Goal: Use online tool/utility: Utilize a website feature to perform a specific function

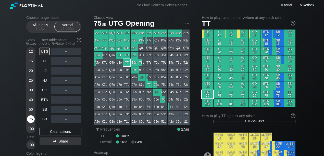
click at [30, 118] on div "75" at bounding box center [31, 120] width 8 height 8
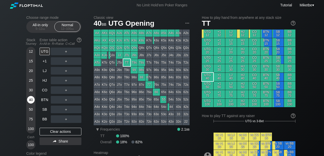
click at [33, 96] on div "40" at bounding box center [31, 101] width 8 height 10
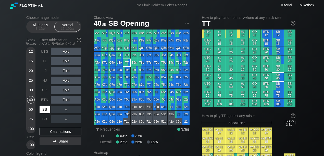
click at [45, 110] on div "SB" at bounding box center [45, 110] width 10 height 8
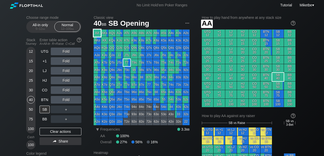
click at [97, 33] on div "AA" at bounding box center [97, 33] width 7 height 7
click at [65, 92] on div "R ✕" at bounding box center [66, 91] width 10 height 8
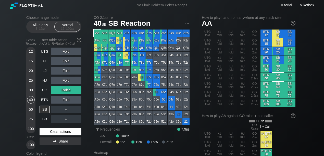
click at [57, 131] on div "Clear actions" at bounding box center [61, 132] width 42 height 8
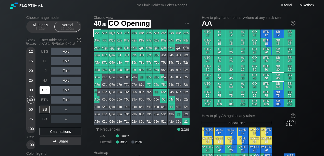
click at [48, 89] on div "CO" at bounding box center [45, 91] width 10 height 8
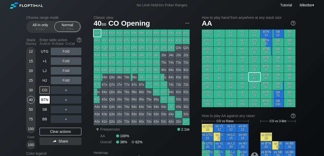
click at [45, 99] on div "BTN" at bounding box center [45, 100] width 10 height 8
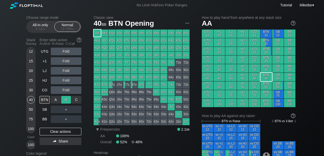
click at [63, 100] on div "R ✕" at bounding box center [66, 100] width 10 height 8
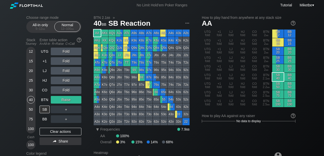
click at [31, 92] on div "30" at bounding box center [31, 91] width 8 height 8
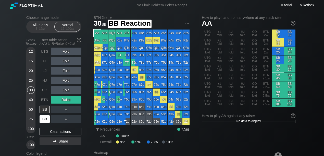
click at [43, 117] on div "BB" at bounding box center [45, 120] width 10 height 8
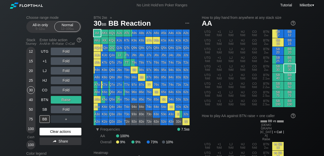
click at [69, 132] on div "Clear actions" at bounding box center [61, 132] width 42 height 8
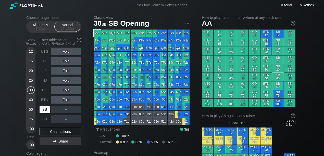
click at [41, 112] on div "SB" at bounding box center [45, 110] width 10 height 8
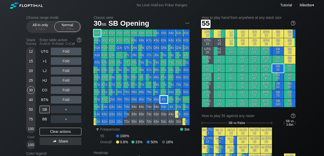
click at [164, 100] on div "55" at bounding box center [163, 99] width 7 height 7
click at [33, 81] on div "25" at bounding box center [31, 81] width 8 height 8
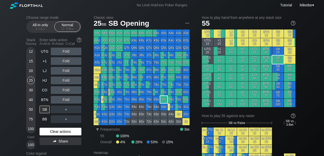
click at [58, 130] on div "Clear actions" at bounding box center [61, 132] width 42 height 8
click at [72, 132] on div "Clear actions" at bounding box center [61, 132] width 42 height 8
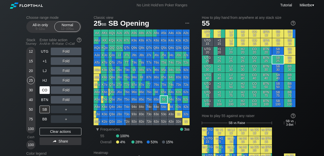
click at [41, 89] on div "CO" at bounding box center [45, 91] width 10 height 8
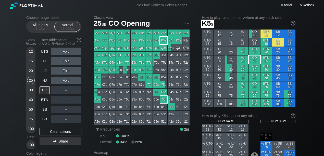
click at [163, 42] on div "K5s" at bounding box center [163, 40] width 7 height 7
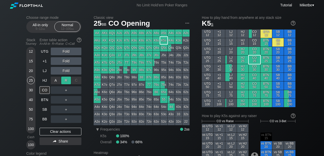
click at [66, 79] on div "R ✕" at bounding box center [66, 81] width 10 height 8
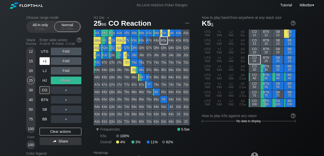
click at [44, 62] on div "+1" at bounding box center [45, 61] width 10 height 8
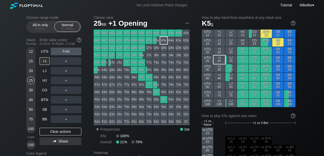
click at [32, 72] on div "20" at bounding box center [31, 71] width 8 height 8
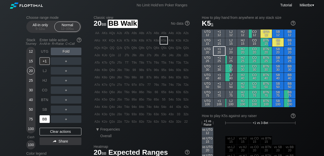
click at [44, 119] on div "BB" at bounding box center [45, 120] width 10 height 8
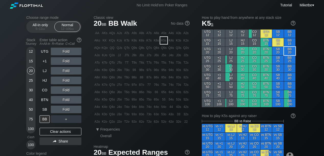
click at [26, 83] on div "12 15 20 25 30 40 50 75 100" at bounding box center [30, 90] width 9 height 87
click at [30, 80] on div "25" at bounding box center [31, 81] width 8 height 8
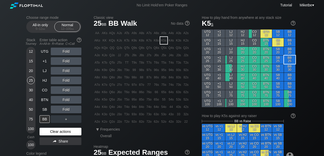
click at [61, 131] on div "Clear actions" at bounding box center [61, 132] width 42 height 8
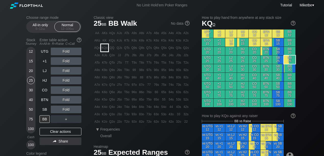
click at [106, 49] on div "KQo" at bounding box center [104, 47] width 7 height 7
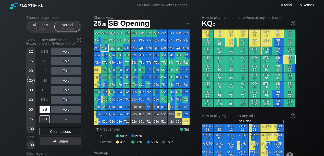
click at [41, 110] on div "SB" at bounding box center [45, 110] width 10 height 8
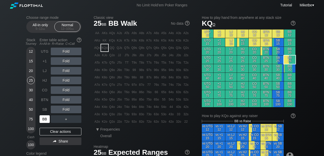
click at [44, 119] on div "BB" at bounding box center [45, 120] width 10 height 8
click at [64, 119] on div "R ✕" at bounding box center [66, 120] width 10 height 8
click at [64, 101] on div "R ✕" at bounding box center [66, 100] width 10 height 8
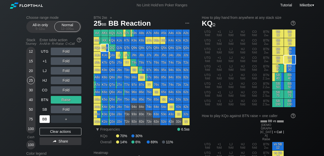
click at [31, 109] on div "50" at bounding box center [31, 110] width 8 height 8
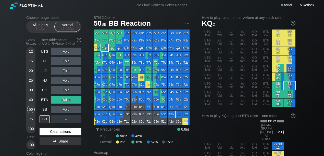
click at [58, 130] on div "Clear actions" at bounding box center [61, 132] width 42 height 8
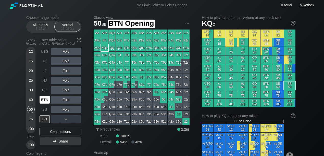
click at [45, 100] on div "BTN" at bounding box center [45, 100] width 10 height 8
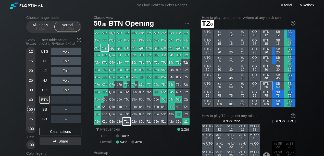
click at [127, 124] on div "T2o" at bounding box center [126, 121] width 7 height 7
click at [44, 93] on div "CO" at bounding box center [45, 91] width 10 height 8
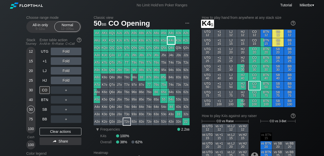
click at [172, 42] on div "K4s" at bounding box center [171, 40] width 7 height 7
click at [32, 109] on div "50" at bounding box center [31, 110] width 8 height 8
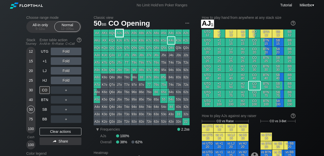
click at [117, 35] on div "AJs" at bounding box center [119, 33] width 7 height 7
click at [96, 34] on div "AA" at bounding box center [97, 33] width 7 height 7
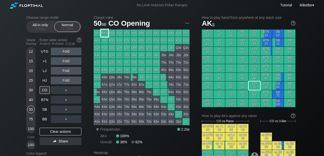
click at [104, 34] on div "AKs" at bounding box center [104, 33] width 7 height 7
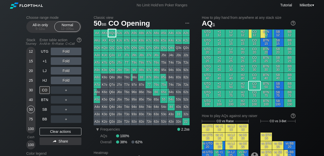
click at [111, 34] on div "AQs" at bounding box center [111, 33] width 7 height 7
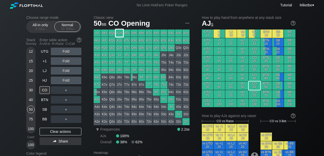
click at [119, 34] on div "AJs" at bounding box center [119, 33] width 7 height 7
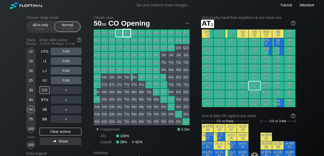
click at [127, 33] on div "ATs" at bounding box center [126, 33] width 7 height 7
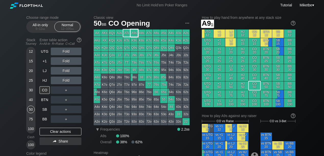
click at [136, 33] on div "A9s" at bounding box center [134, 33] width 7 height 7
click at [65, 107] on div "R ✕" at bounding box center [66, 110] width 10 height 8
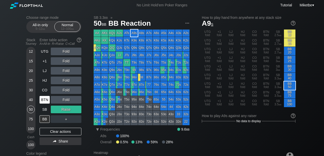
click at [45, 100] on div "BTN" at bounding box center [45, 100] width 10 height 8
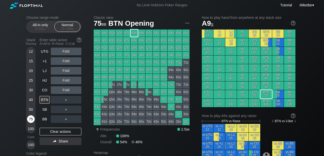
click at [29, 118] on div "75" at bounding box center [31, 120] width 8 height 8
click at [43, 90] on div "CO" at bounding box center [45, 91] width 10 height 8
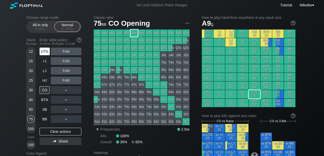
click at [47, 49] on div "UTG" at bounding box center [45, 52] width 10 height 8
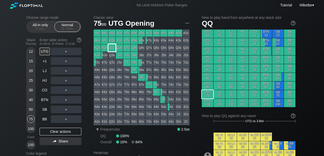
click at [113, 48] on div "QQ" at bounding box center [111, 47] width 7 height 7
click at [31, 127] on div "100" at bounding box center [31, 129] width 8 height 8
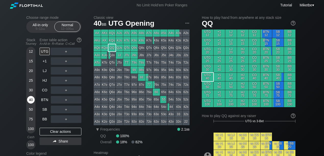
click at [33, 101] on div "40" at bounding box center [31, 100] width 8 height 8
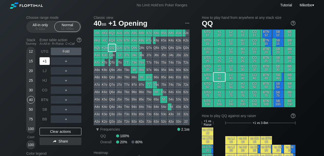
click at [43, 61] on div "+1" at bounding box center [45, 61] width 10 height 8
click at [42, 101] on div "BTN" at bounding box center [45, 100] width 10 height 8
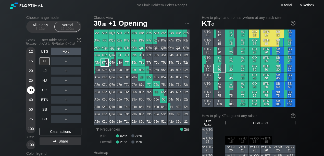
click at [32, 90] on div "30" at bounding box center [31, 91] width 8 height 8
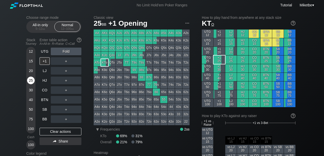
click at [32, 81] on div "25" at bounding box center [31, 81] width 8 height 8
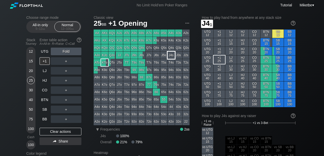
click at [167, 58] on div "AA AKs AQs AJs ATs A9s A8s A7s A6s A5s A4s A3s A2s AKo KK KQs KJs KTs K9s K8s K…" at bounding box center [142, 78] width 96 height 96
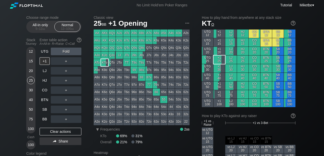
click at [32, 91] on div "30" at bounding box center [31, 91] width 8 height 8
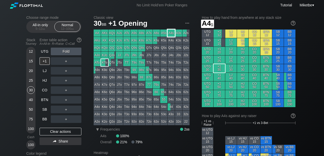
click at [172, 33] on div "A4s" at bounding box center [171, 33] width 7 height 7
click at [30, 100] on div "40" at bounding box center [31, 100] width 8 height 8
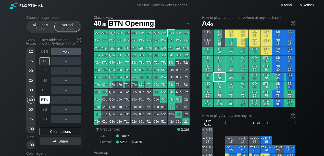
click at [46, 100] on div "BTN" at bounding box center [45, 100] width 10 height 8
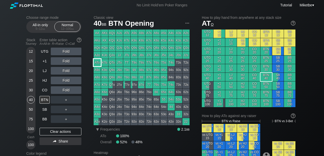
click at [99, 64] on div "ATo" at bounding box center [97, 62] width 7 height 7
click at [55, 51] on div "A ✕" at bounding box center [56, 52] width 10 height 8
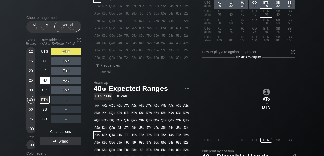
scroll to position [85, 0]
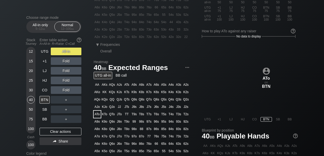
click at [62, 98] on div "＋" at bounding box center [66, 100] width 31 height 8
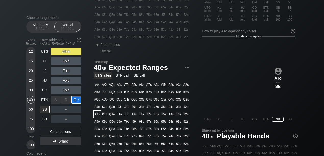
click at [78, 101] on div "C ✕" at bounding box center [76, 100] width 10 height 8
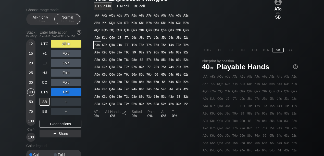
scroll to position [125, 0]
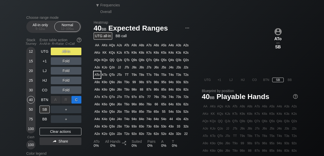
click at [79, 99] on div "C ✕" at bounding box center [76, 100] width 10 height 8
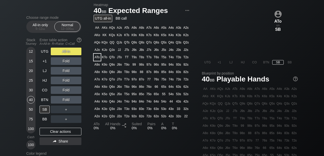
scroll to position [159, 0]
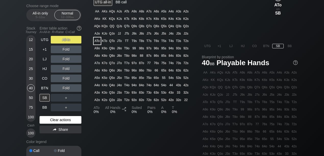
click at [51, 118] on div "Clear actions" at bounding box center [61, 120] width 42 height 8
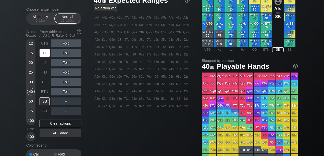
click at [43, 53] on div "+1" at bounding box center [45, 53] width 10 height 8
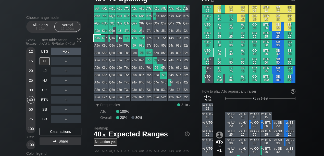
scroll to position [5, 0]
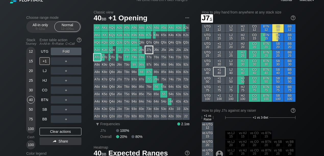
click at [150, 49] on div "J7s" at bounding box center [149, 49] width 7 height 7
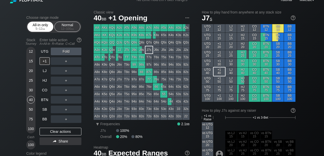
click at [45, 28] on span "bb" at bounding box center [43, 29] width 3 height 4
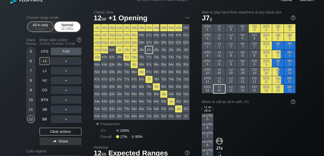
click at [63, 26] on div "Normal 12 – 100 bb" at bounding box center [67, 27] width 23 height 10
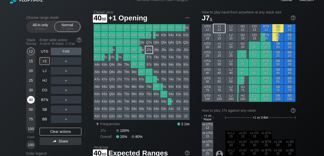
click at [32, 101] on div "40" at bounding box center [31, 100] width 8 height 8
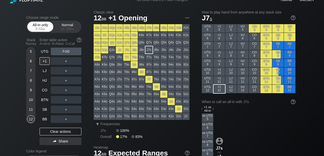
click at [43, 27] on span "bb" at bounding box center [43, 29] width 3 height 4
click at [43, 100] on div "BTN" at bounding box center [45, 100] width 10 height 8
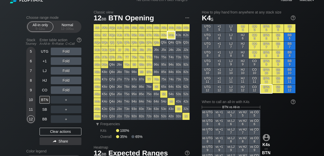
click at [170, 36] on div "K4s" at bounding box center [171, 35] width 7 height 7
click at [67, 61] on div "R ✕" at bounding box center [66, 61] width 10 height 8
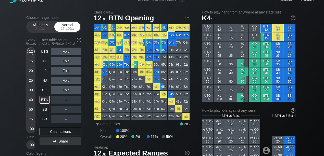
click at [68, 28] on div "12 – 100 bb" at bounding box center [67, 29] width 21 height 4
click at [65, 52] on div "R ✕" at bounding box center [66, 52] width 10 height 8
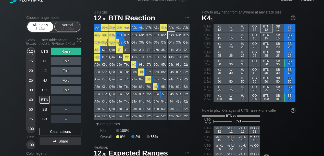
click at [41, 29] on div "5 – 12 bb" at bounding box center [40, 29] width 21 height 4
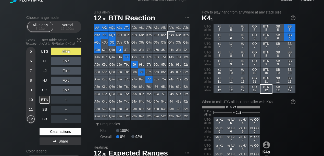
click at [46, 131] on div "Clear actions" at bounding box center [61, 132] width 42 height 8
